Goal: Task Accomplishment & Management: Manage account settings

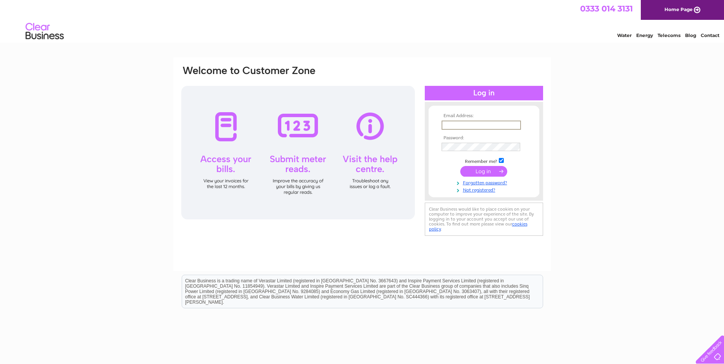
click at [477, 127] on input "text" at bounding box center [480, 125] width 79 height 9
type input "[EMAIL_ADDRESS][DOMAIN_NAME]"
click at [491, 171] on input "submit" at bounding box center [483, 171] width 47 height 11
drag, startPoint x: 464, startPoint y: 124, endPoint x: 431, endPoint y: 125, distance: 32.8
click at [431, 125] on form "Email Address: accounts@rochcare.com Password:" at bounding box center [483, 156] width 111 height 87
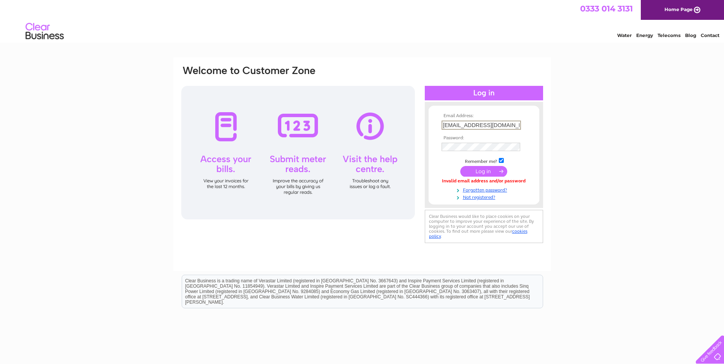
type input "finance@rochcare.com"
click at [479, 172] on input "submit" at bounding box center [483, 171] width 47 height 11
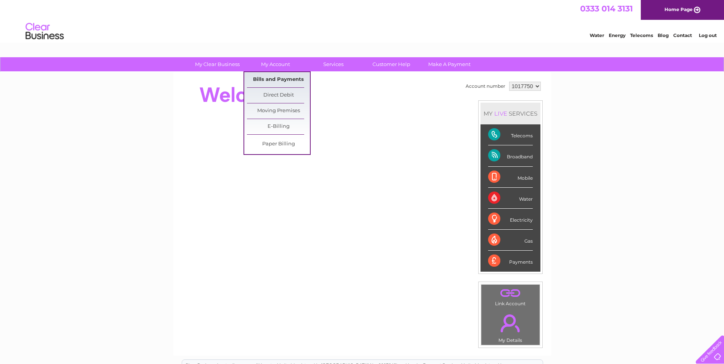
click at [269, 79] on link "Bills and Payments" at bounding box center [278, 79] width 63 height 15
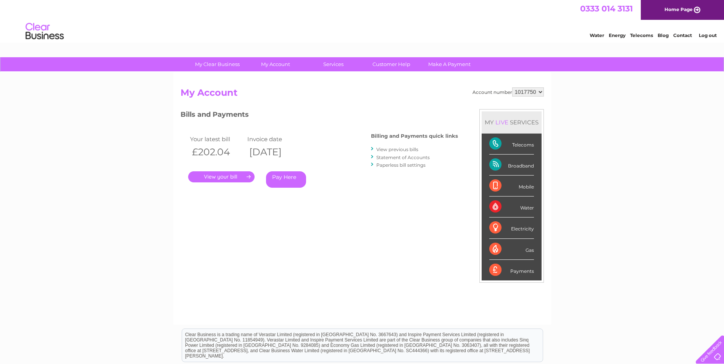
click at [222, 176] on link "." at bounding box center [221, 176] width 66 height 11
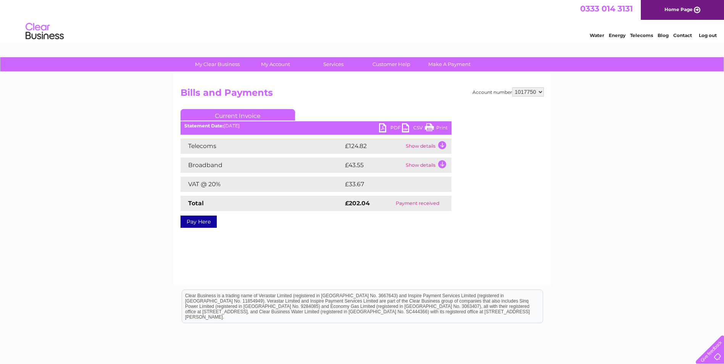
click at [391, 127] on link "PDF" at bounding box center [390, 128] width 23 height 11
click at [678, 105] on div "My Clear Business Login Details My Details My Preferences Link Account My Accou…" at bounding box center [362, 236] width 724 height 359
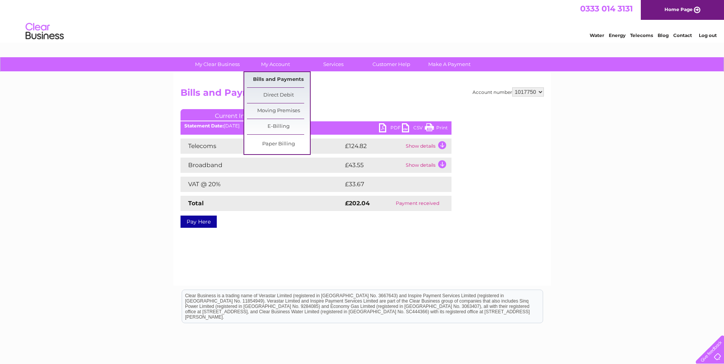
click at [267, 80] on link "Bills and Payments" at bounding box center [278, 79] width 63 height 15
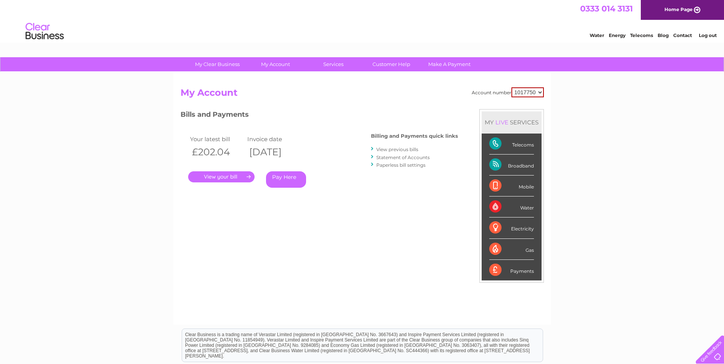
click at [401, 150] on link "View previous bills" at bounding box center [397, 149] width 42 height 6
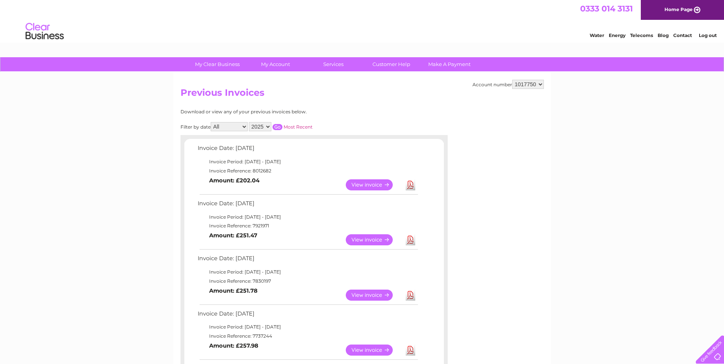
click at [268, 127] on select "2025 2024 2023 2022" at bounding box center [260, 126] width 23 height 9
select select "2023"
click at [249, 122] on select "2025 2024 2023 2022" at bounding box center [260, 126] width 23 height 9
click at [517, 240] on div "Account number 1017750 Previous Invoices Download or view any of your previous …" at bounding box center [362, 345] width 378 height 547
